Goal: Information Seeking & Learning: Find specific fact

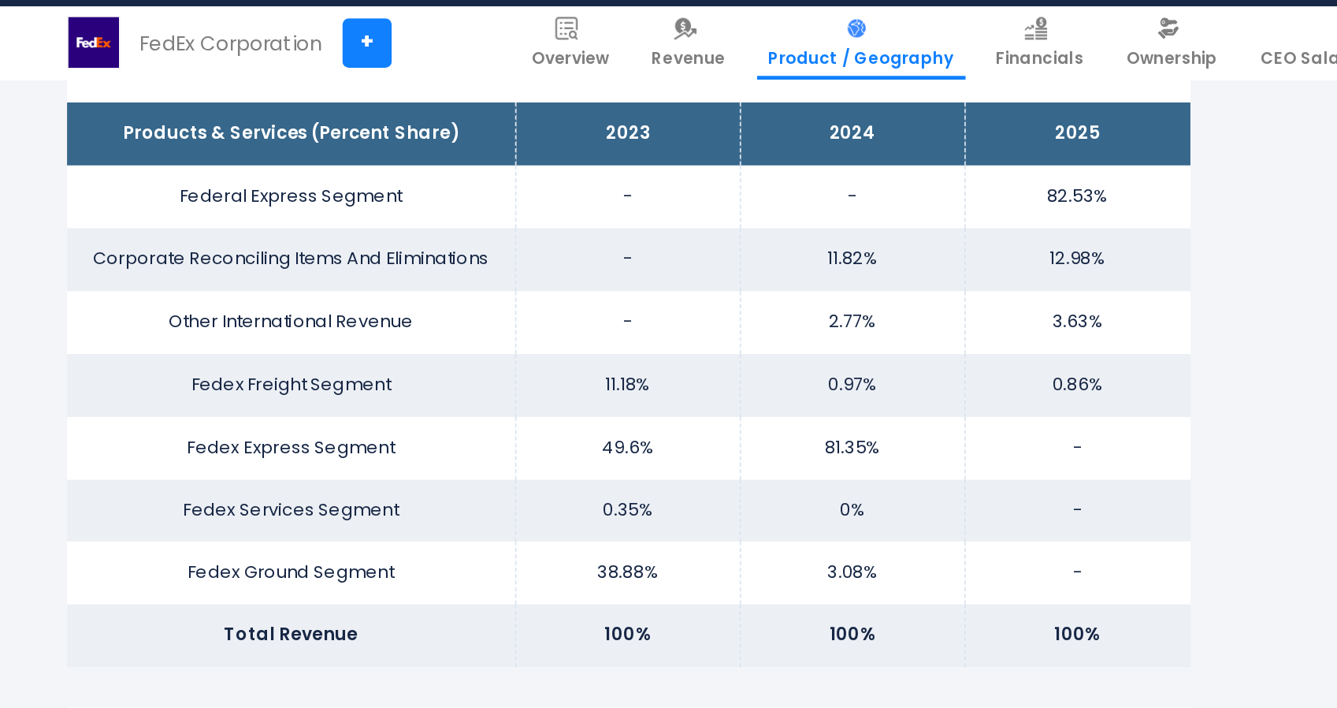
scroll to position [1025, 0]
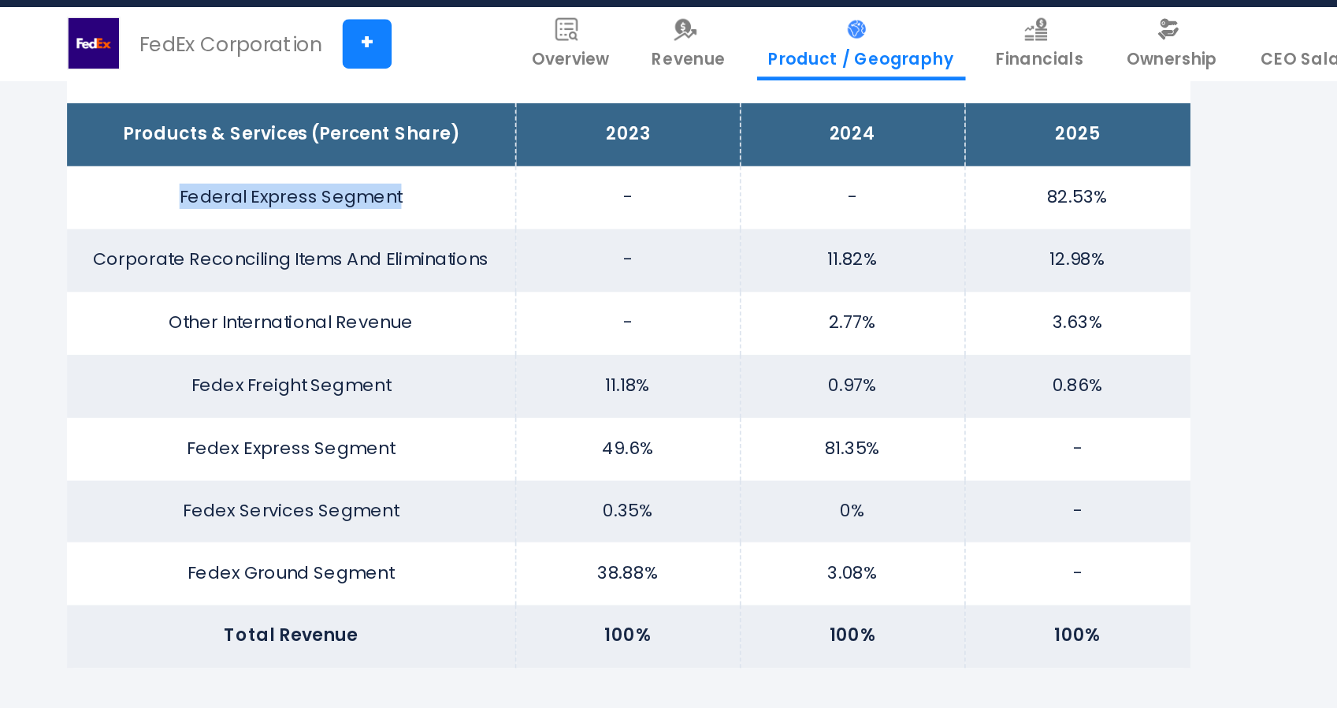
drag, startPoint x: 411, startPoint y: 191, endPoint x: 263, endPoint y: 203, distance: 147.9
click at [263, 203] on td "Federal Express Segment" at bounding box center [340, 191] width 265 height 37
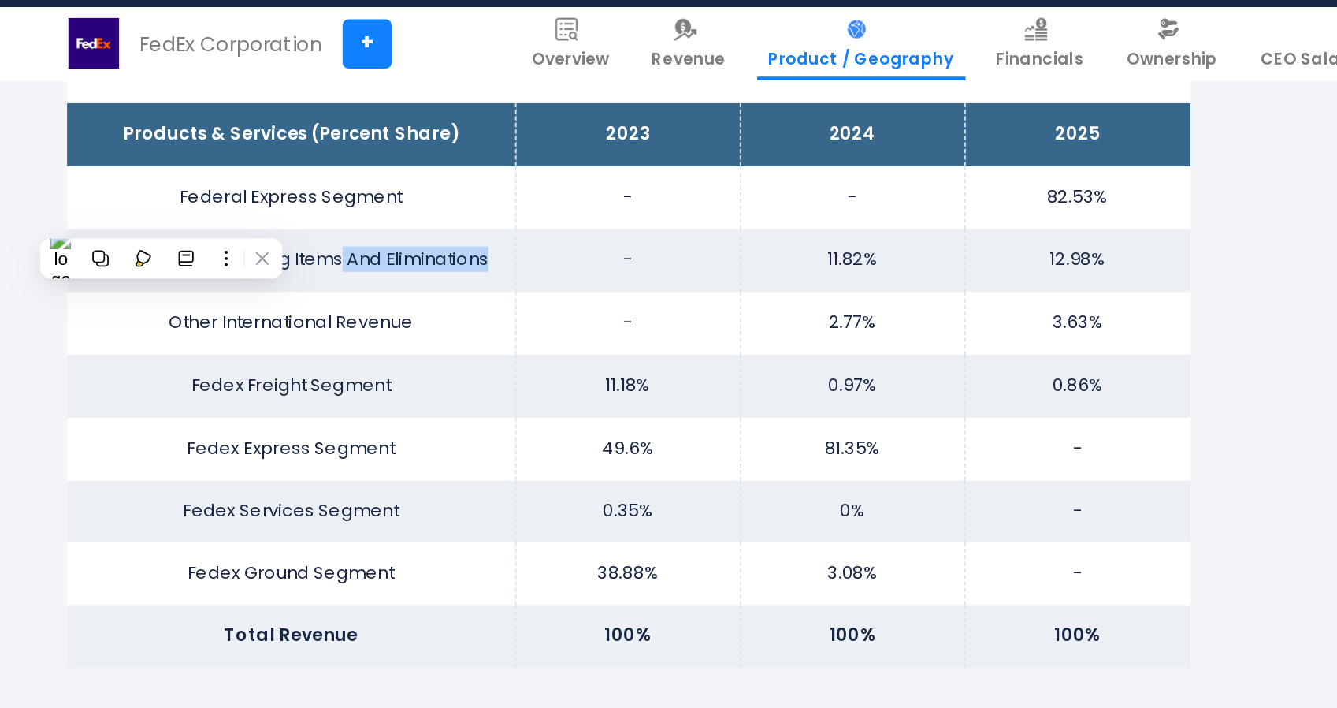
drag, startPoint x: 464, startPoint y: 222, endPoint x: 368, endPoint y: 227, distance: 96.2
click at [368, 227] on td "Corporate Reconciling Items And Eliminations" at bounding box center [340, 228] width 265 height 37
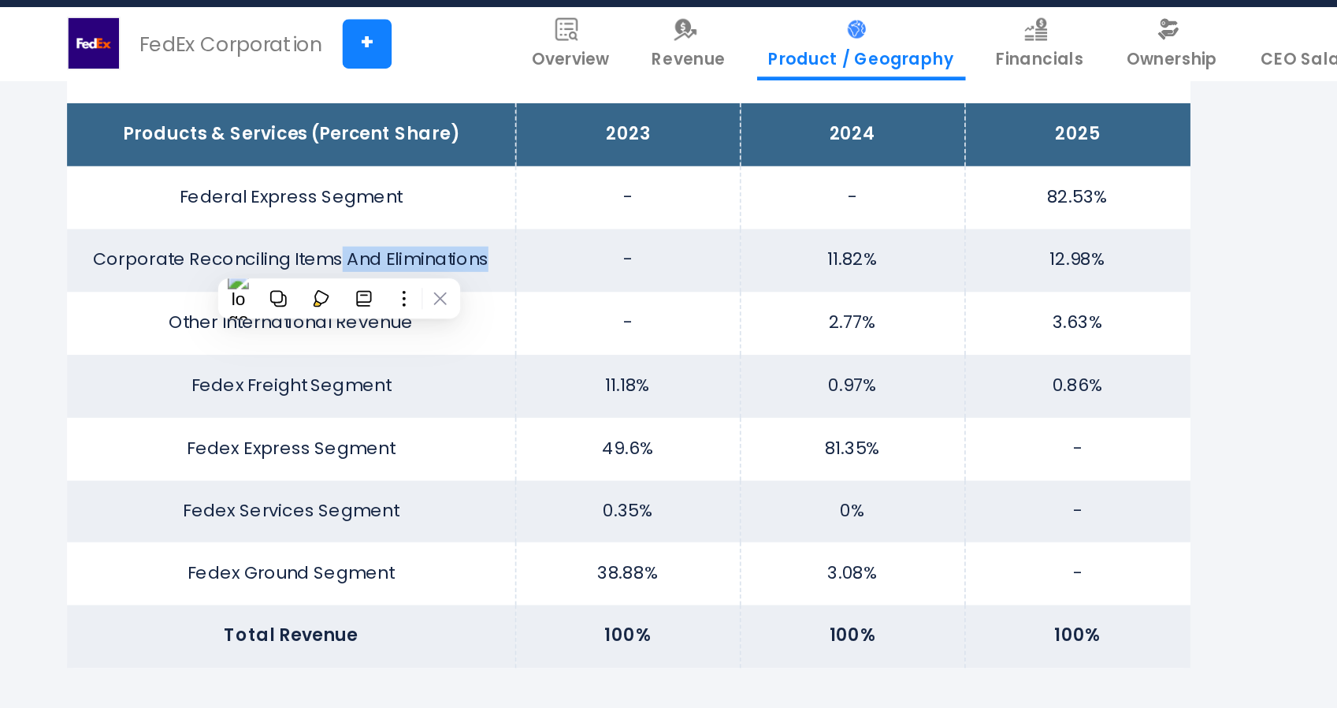
click at [368, 227] on td "Corporate Reconciling Items And Eliminations" at bounding box center [340, 228] width 265 height 37
click at [236, 224] on td "Corporate Reconciling Items And Eliminations" at bounding box center [340, 228] width 265 height 37
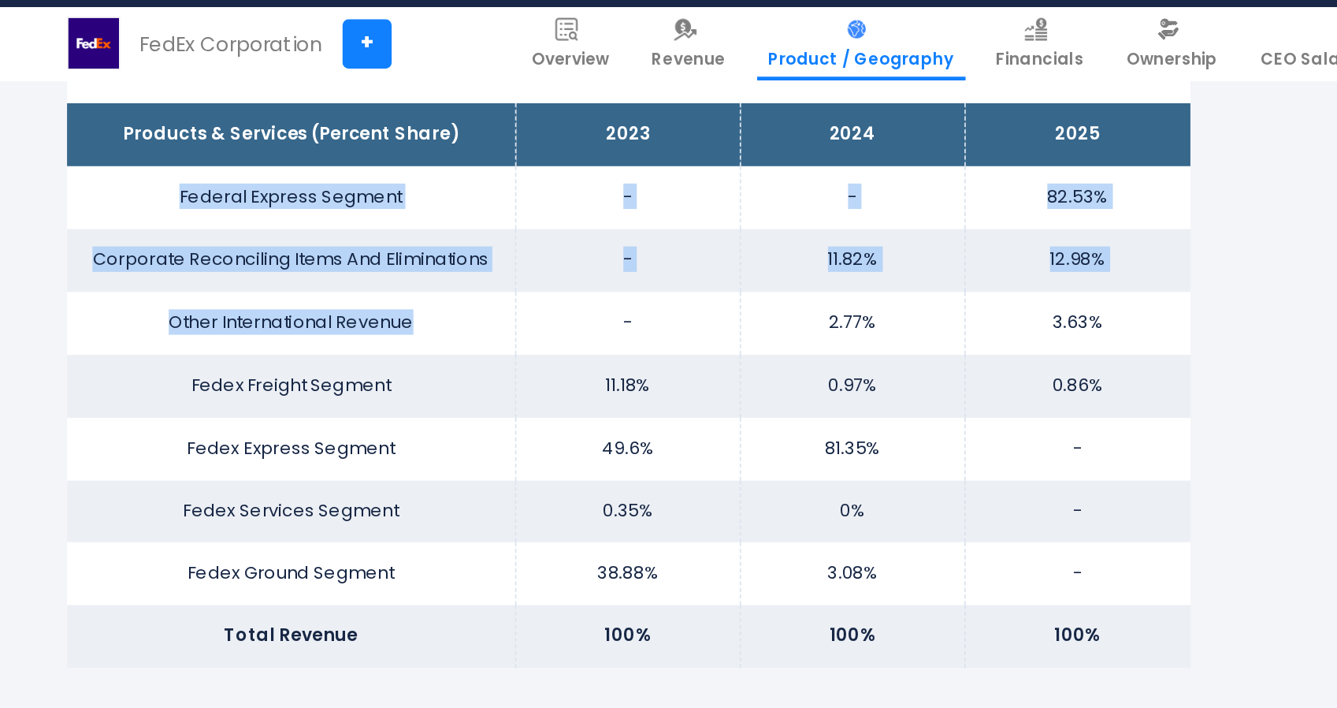
drag, startPoint x: 277, startPoint y: 185, endPoint x: 461, endPoint y: 256, distance: 197.5
click at [461, 256] on tbody "Products & Services (Percent Share) 2023 2024 2025 Federal Express Segment - - …" at bounding box center [539, 302] width 662 height 333
click at [461, 256] on td "Other International Revenue" at bounding box center [340, 265] width 265 height 37
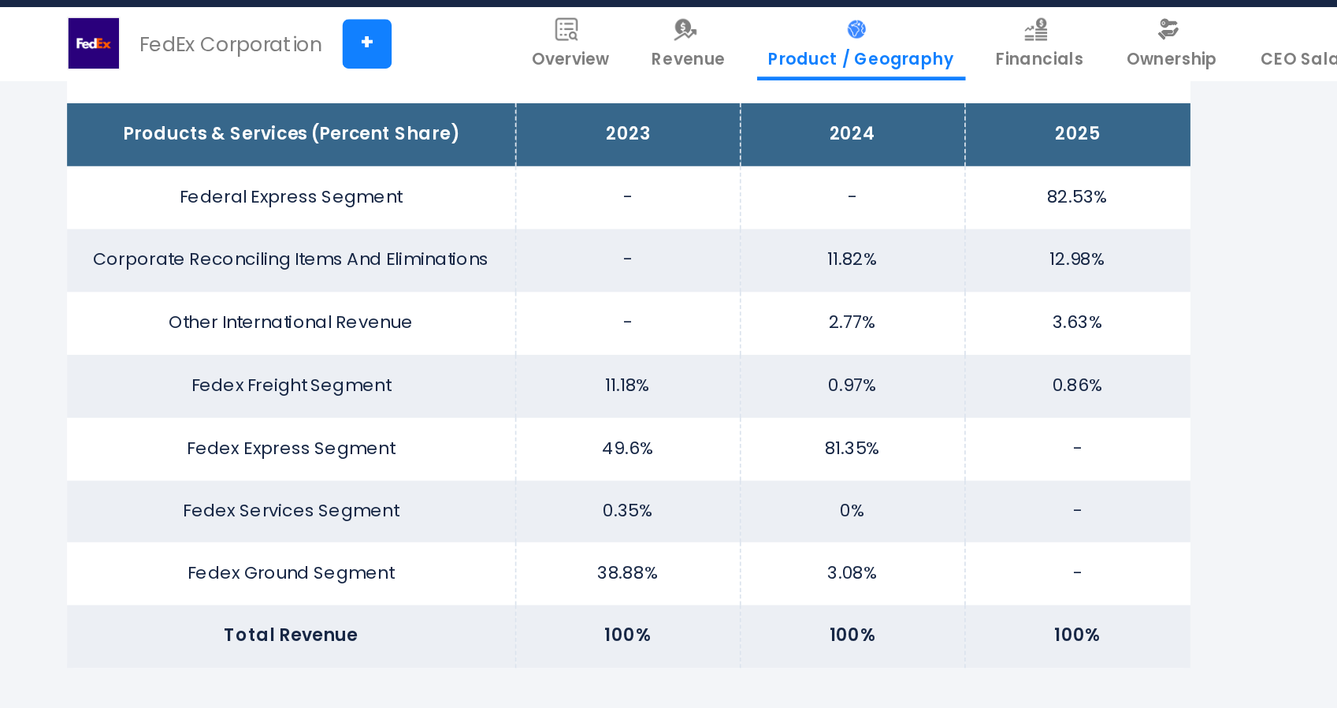
click at [461, 256] on td "Other International Revenue" at bounding box center [340, 265] width 265 height 37
drag, startPoint x: 411, startPoint y: 194, endPoint x: 263, endPoint y: 184, distance: 148.5
click at [263, 184] on td "Federal Express Segment" at bounding box center [340, 191] width 265 height 37
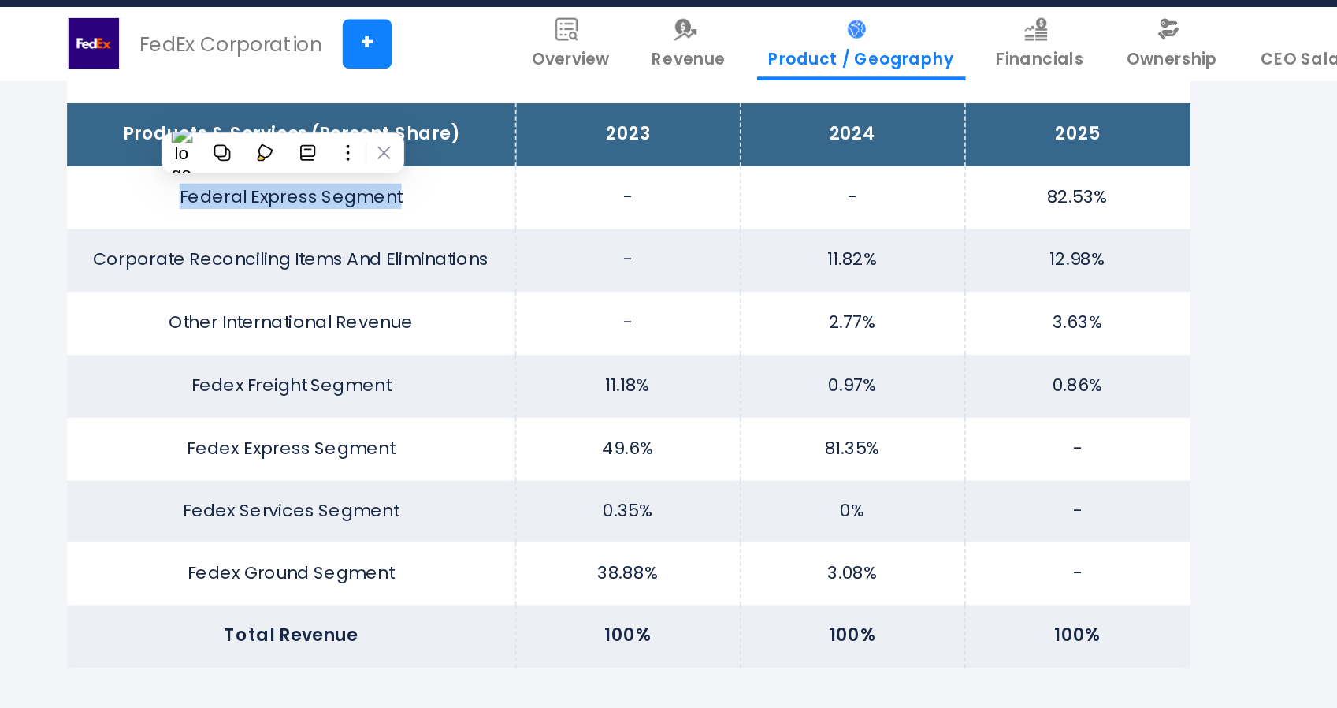
click at [219, 209] on td "Federal Express Segment" at bounding box center [340, 191] width 265 height 37
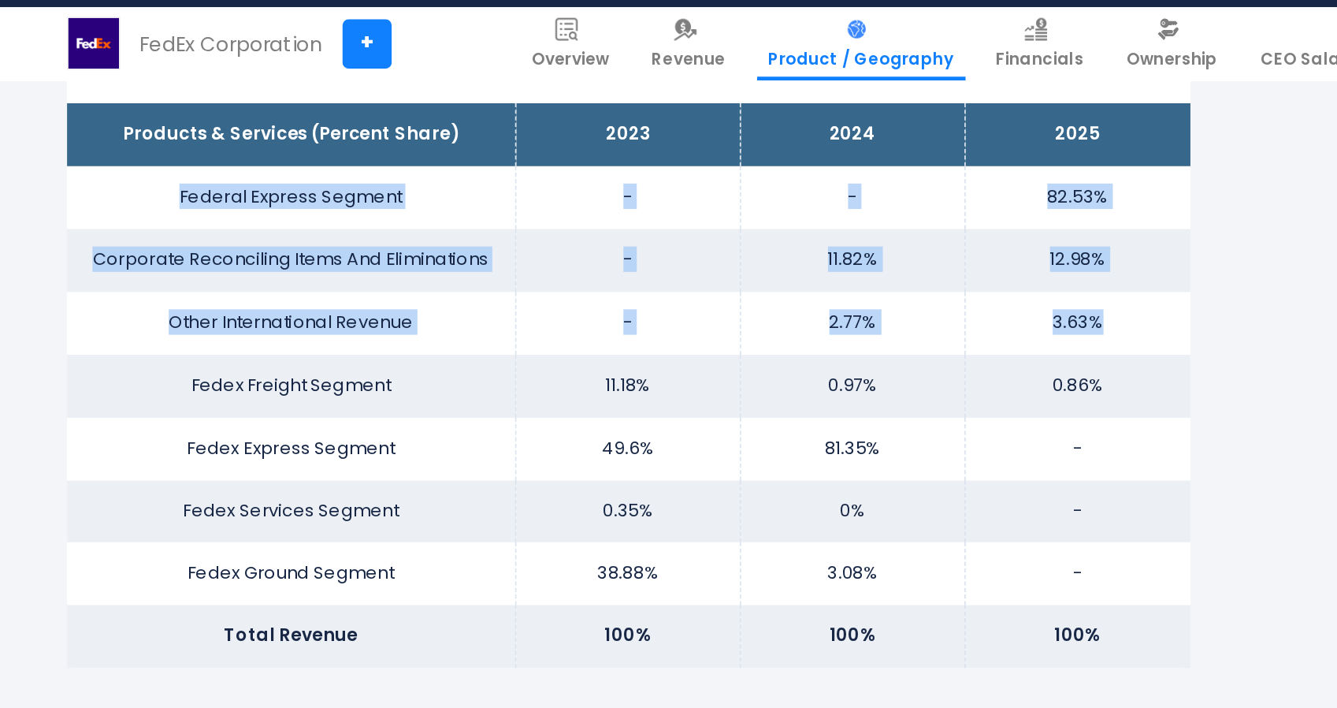
drag, startPoint x: 258, startPoint y: 194, endPoint x: 850, endPoint y: 265, distance: 596.8
click at [850, 265] on tbody "Products & Services (Percent Share) 2023 2024 2025 Federal Express Segment - - …" at bounding box center [539, 302] width 662 height 333
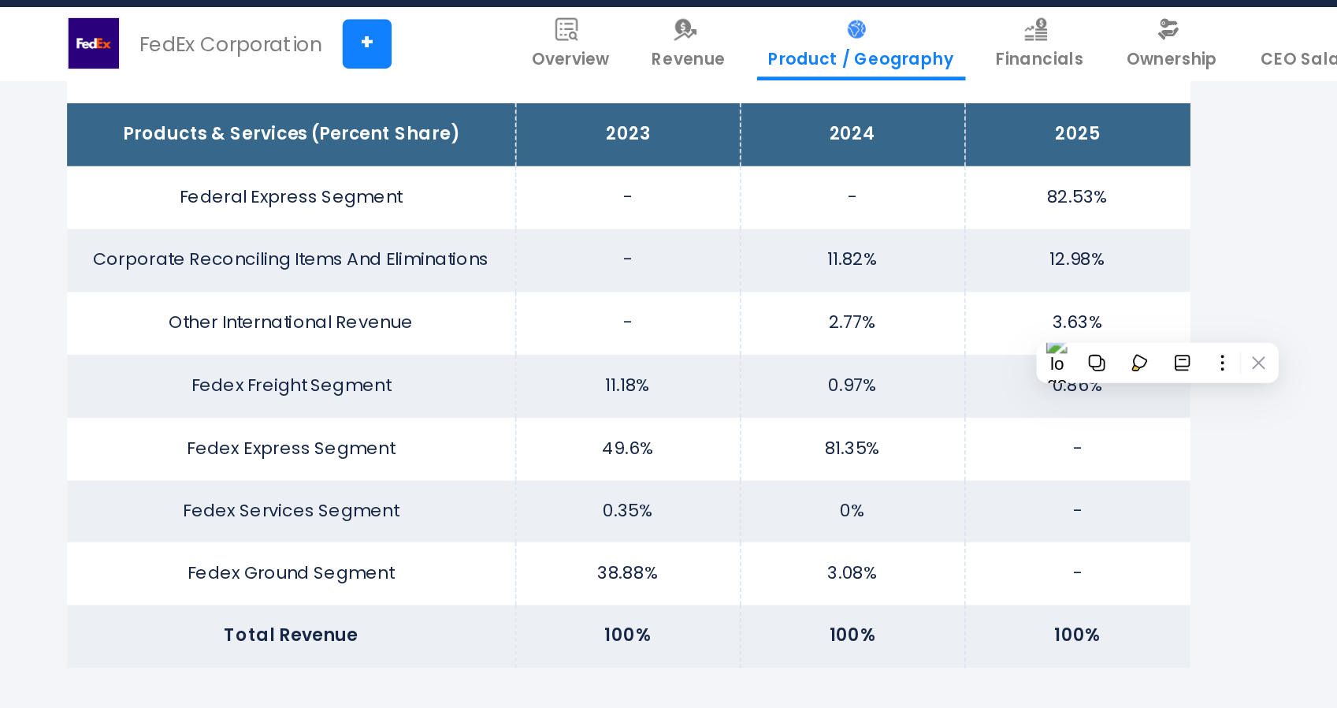
click at [682, 332] on td "81.35%" at bounding box center [671, 339] width 132 height 37
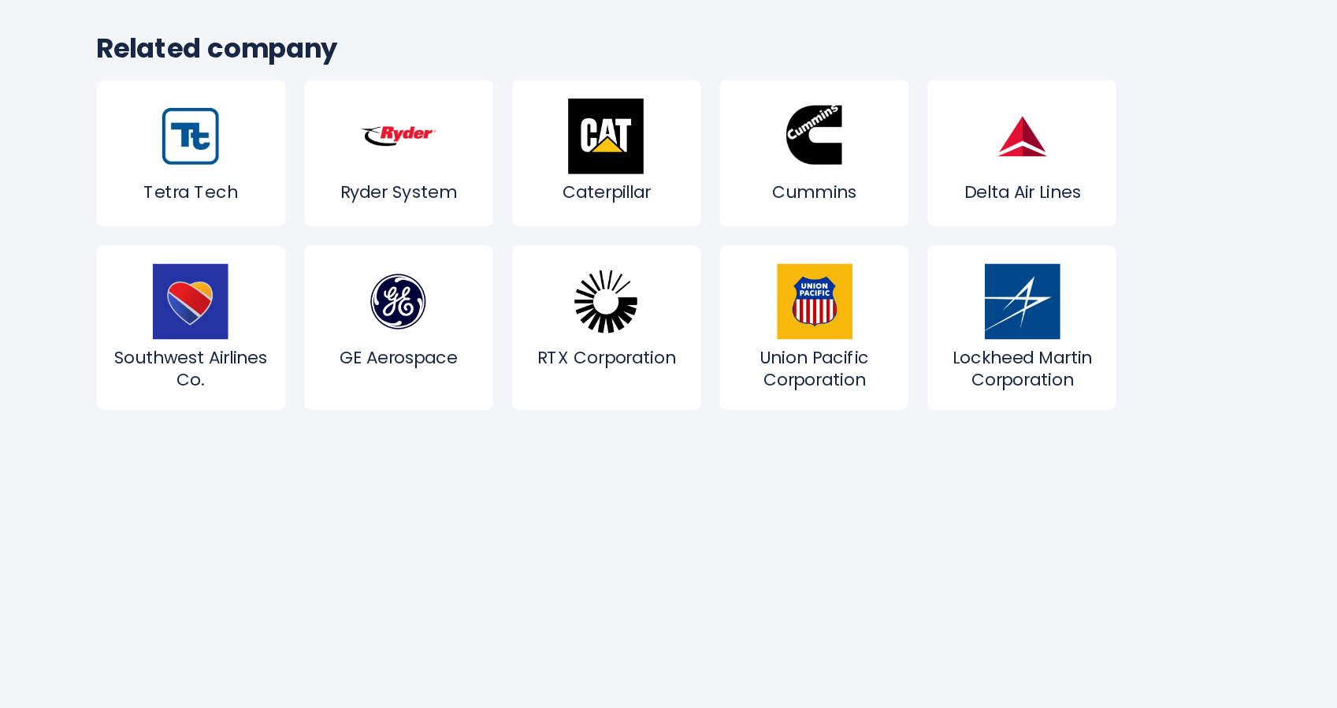
scroll to position [3193, 0]
